Goal: Navigation & Orientation: Go to known website

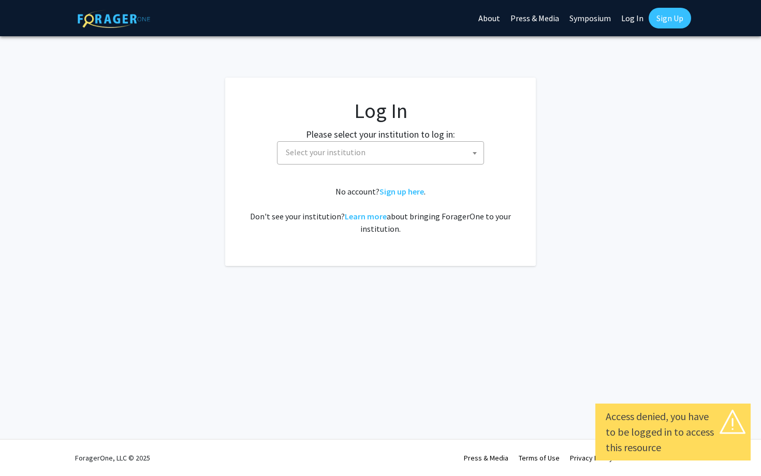
select select
click at [330, 165] on fg-card-body "Log In Please select your institution to log in: Baylor University Brandeis Uni…" at bounding box center [380, 171] width 269 height 147
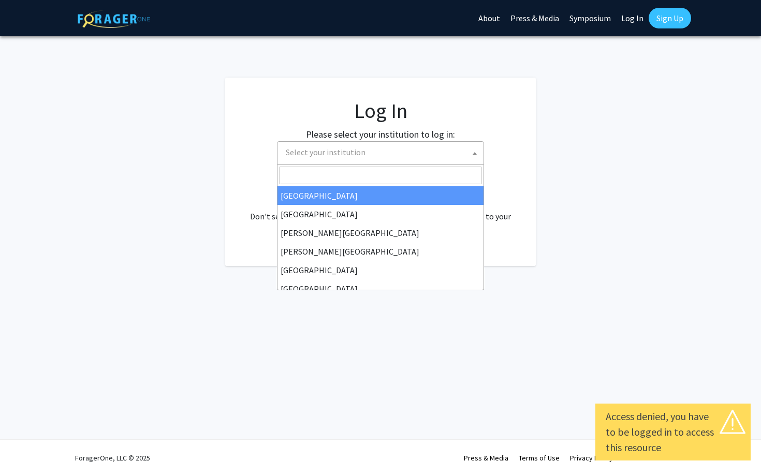
click at [325, 152] on span "Select your institution" at bounding box center [326, 152] width 80 height 10
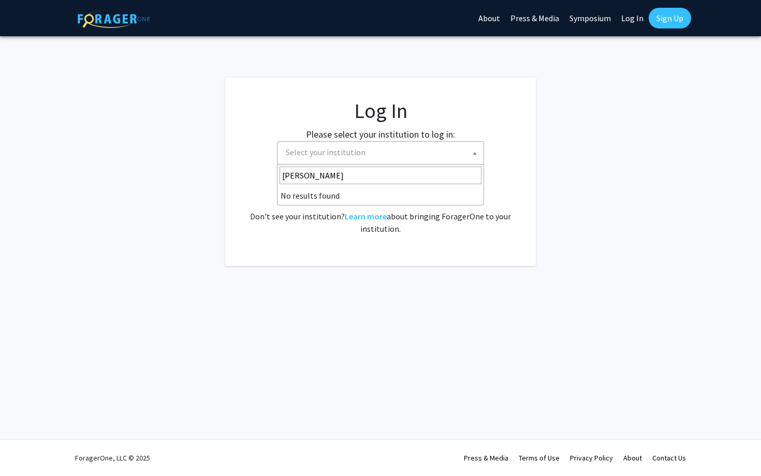
type input "cornell"
click at [488, 207] on div "No account? Sign up here . Don't see your institution? Learn more about bringin…" at bounding box center [380, 210] width 269 height 50
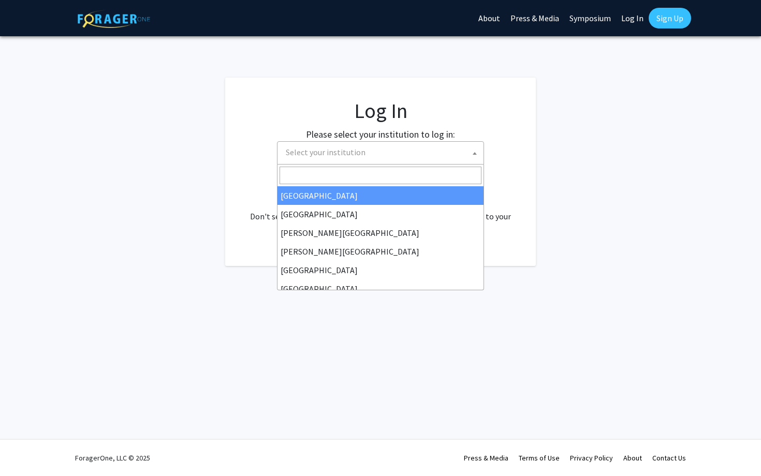
click at [396, 157] on span "Select your institution" at bounding box center [383, 152] width 202 height 21
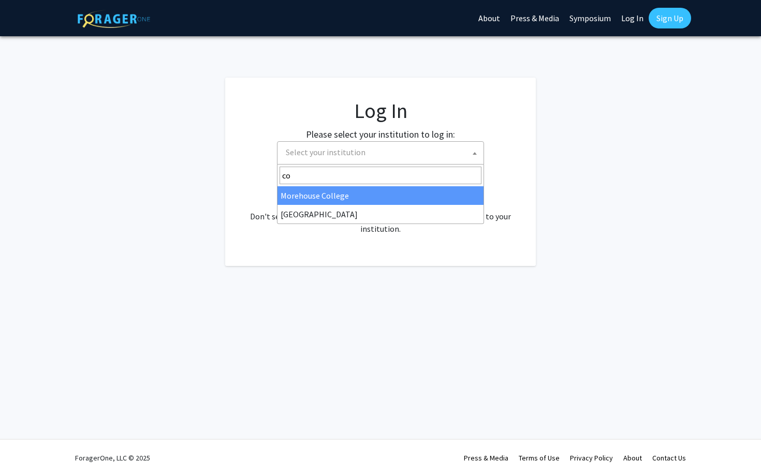
type input "c"
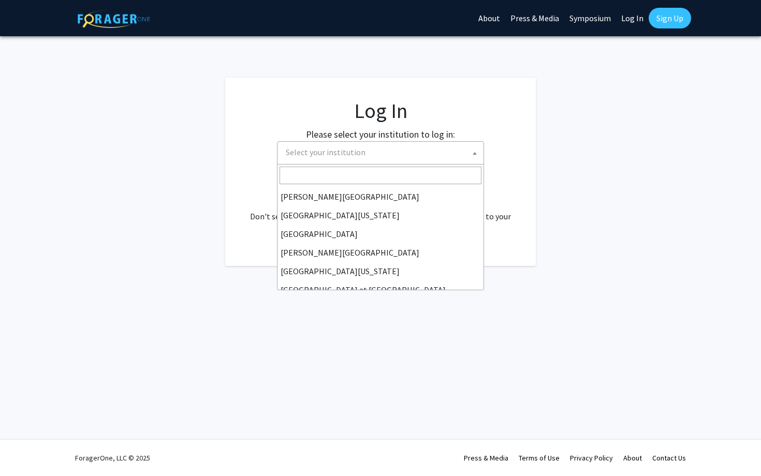
scroll to position [362, 0]
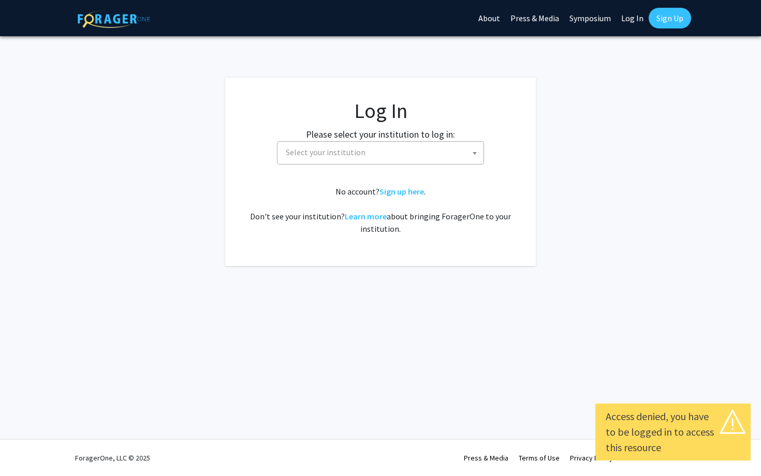
select select
click at [402, 155] on span "Select your institution" at bounding box center [383, 152] width 202 height 21
type input "cornell"
click at [323, 172] on input "cornell" at bounding box center [381, 176] width 202 height 18
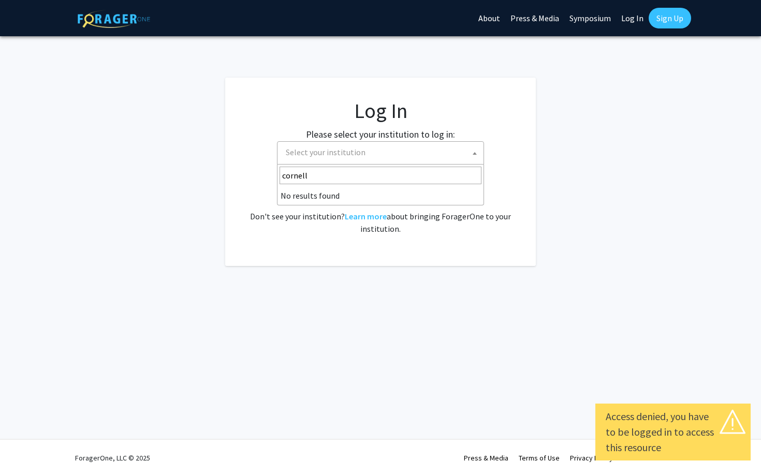
click at [323, 172] on input "cornell" at bounding box center [381, 176] width 202 height 18
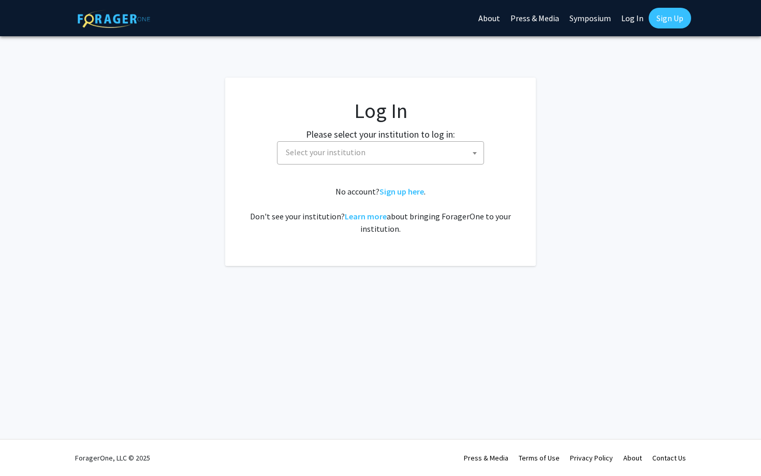
click at [638, 19] on link "Log In" at bounding box center [632, 18] width 33 height 36
select select "34"
click at [631, 18] on link "Log In" at bounding box center [632, 18] width 33 height 36
click at [390, 148] on span "[GEOGRAPHIC_DATA]" at bounding box center [383, 152] width 202 height 21
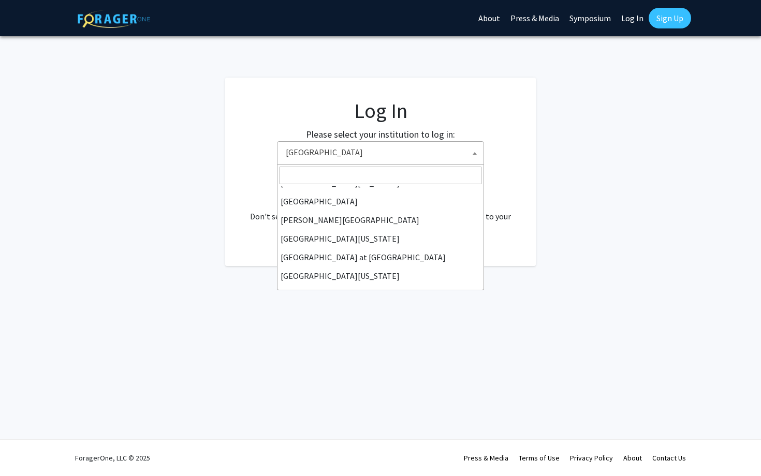
scroll to position [362, 0]
